Goal: Check status: Check status

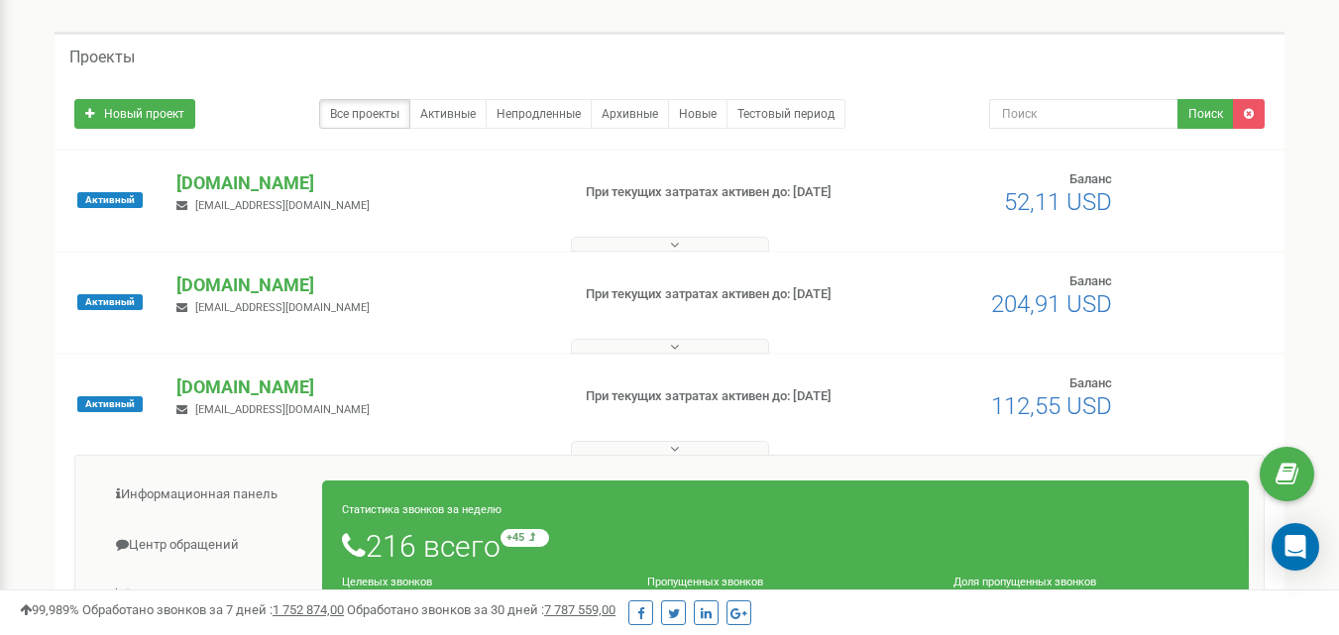
scroll to position [99, 0]
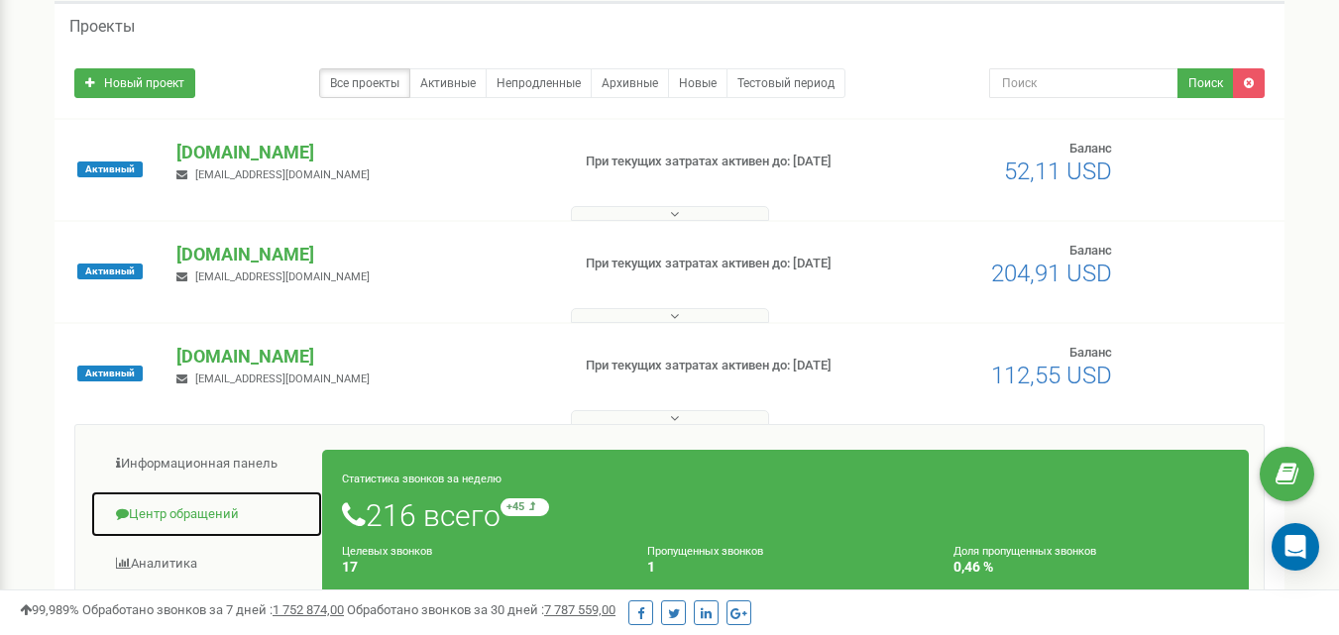
click at [212, 509] on link "Центр обращений" at bounding box center [206, 515] width 233 height 49
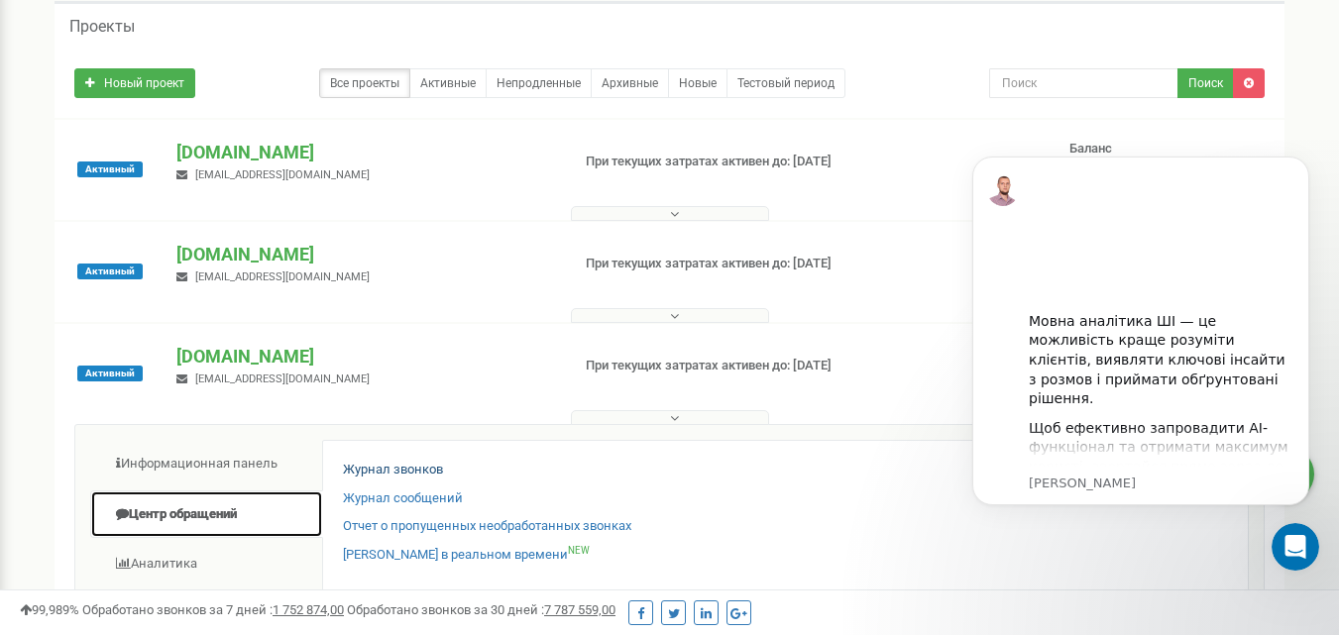
scroll to position [0, 0]
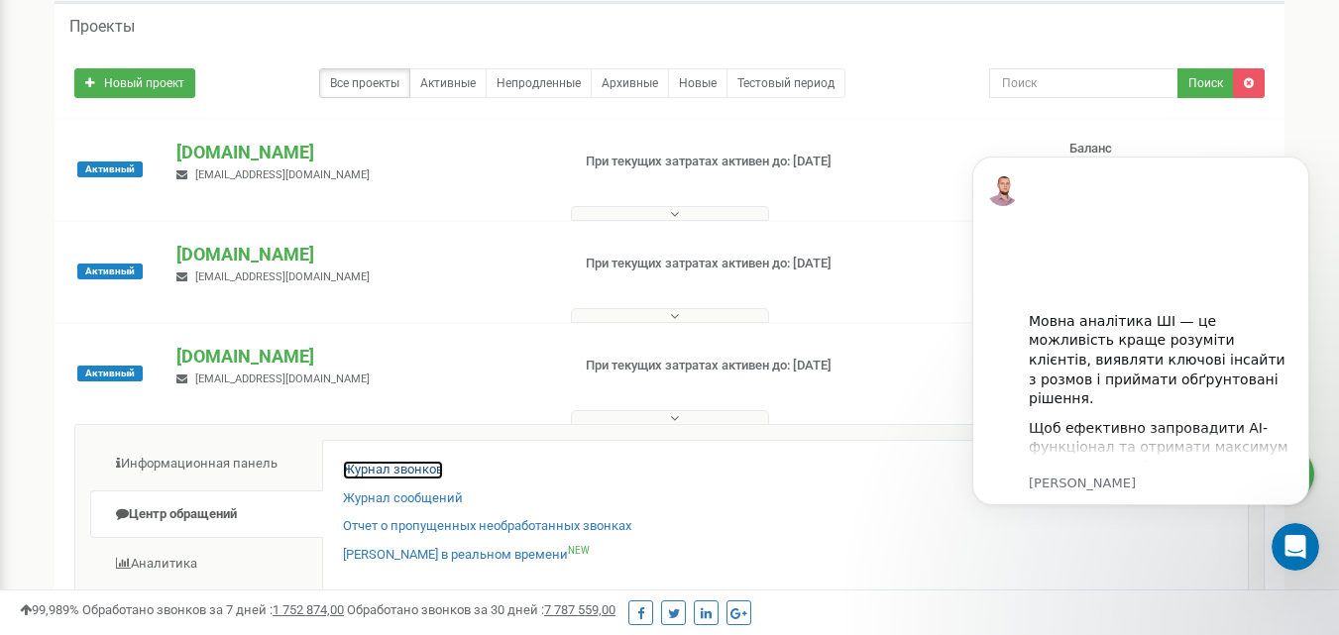
click at [369, 465] on link "Журнал звонков" at bounding box center [393, 470] width 100 height 19
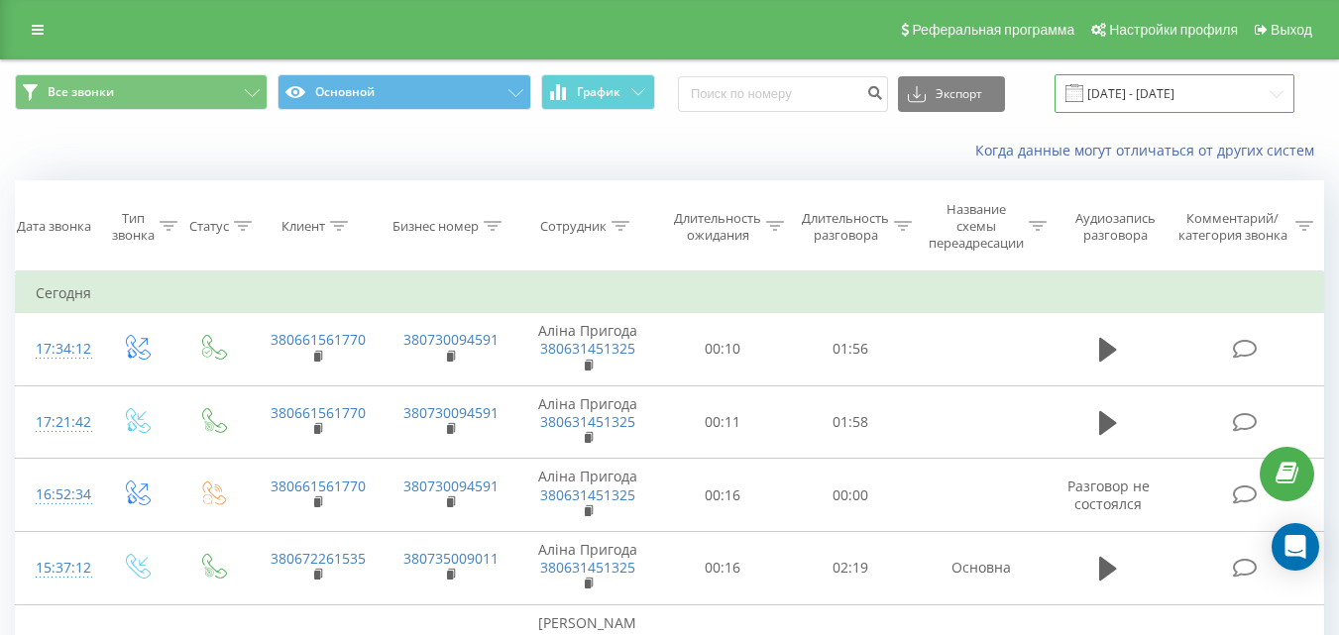
click at [1169, 105] on input "21.07.2025 - 21.08.2025" at bounding box center [1175, 93] width 240 height 39
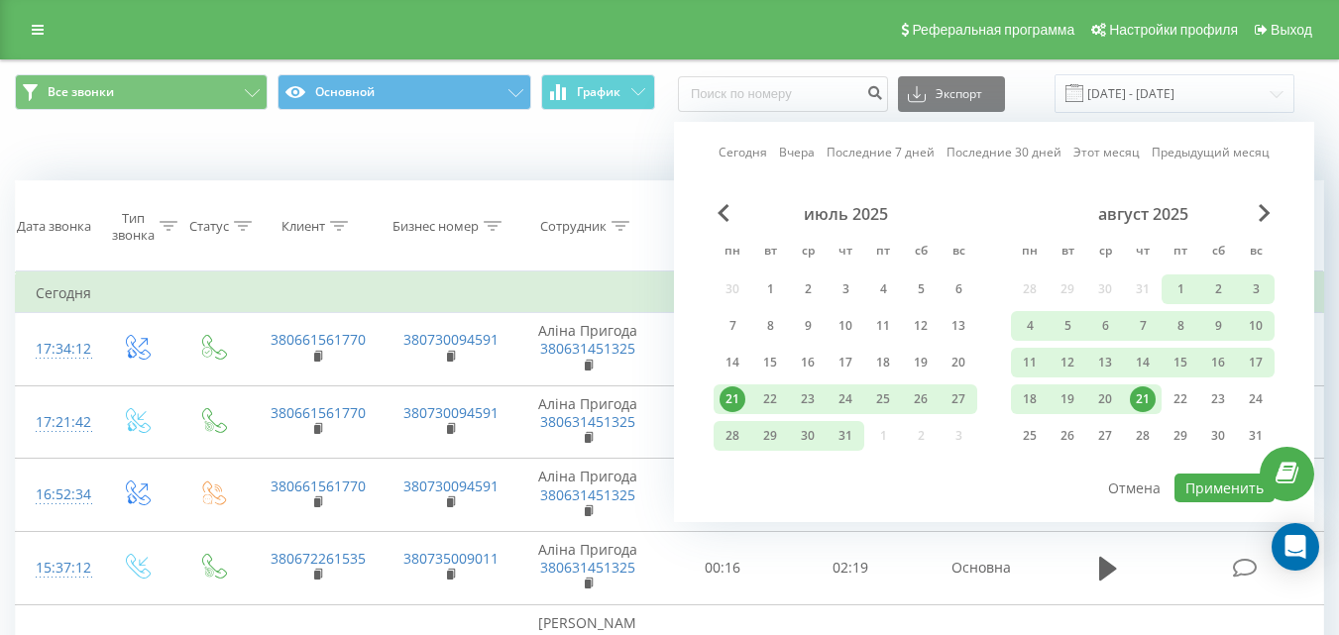
click at [1141, 394] on div "21" at bounding box center [1143, 400] width 26 height 26
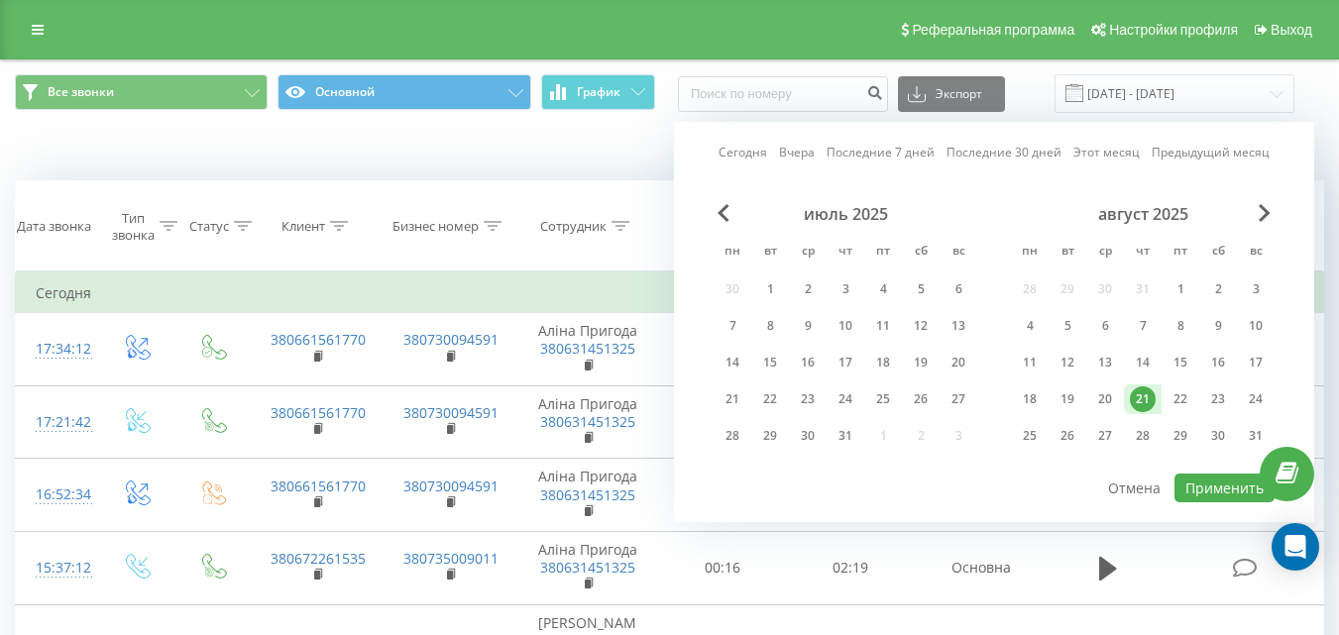
click at [1141, 394] on div "21" at bounding box center [1143, 400] width 26 height 26
click at [1189, 487] on button "Применить" at bounding box center [1225, 488] width 100 height 29
type input "21.08.2025 - 21.08.2025"
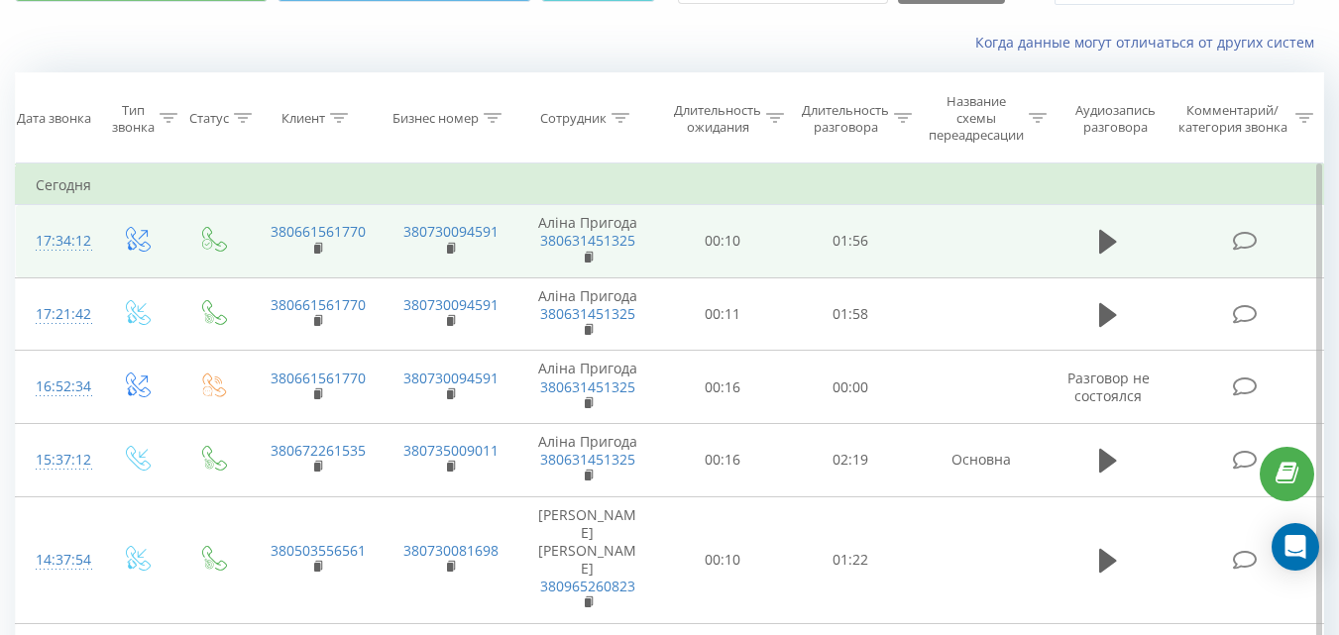
scroll to position [101, 0]
